Goal: Task Accomplishment & Management: Manage account settings

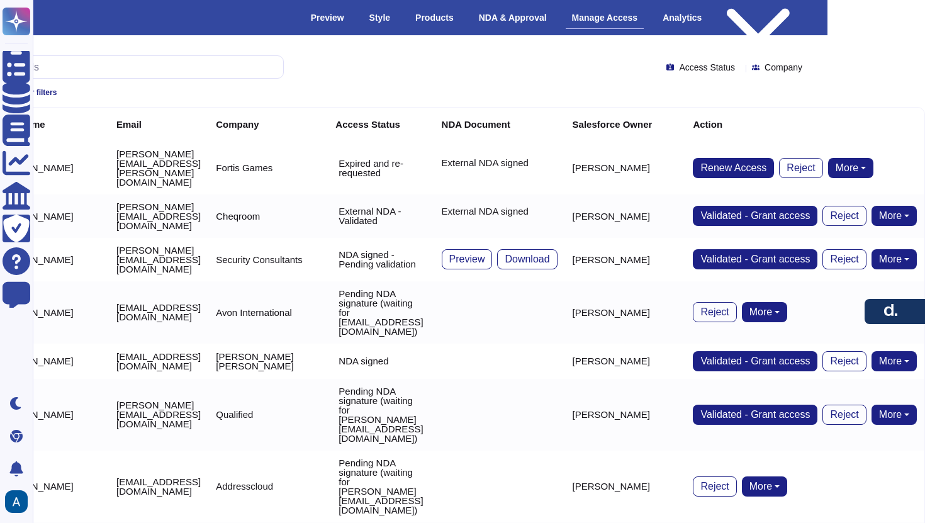
scroll to position [0, 283]
click at [744, 164] on button "Renew Access" at bounding box center [733, 168] width 81 height 20
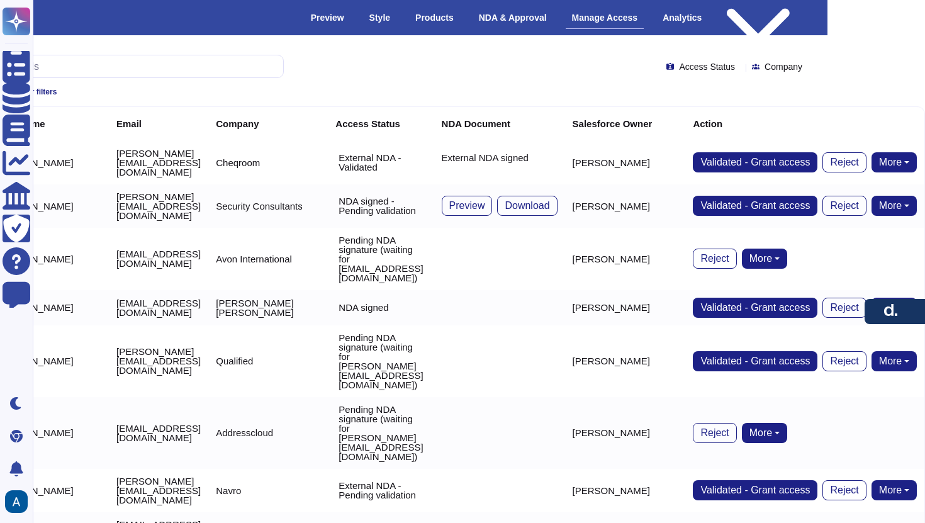
scroll to position [1, 0]
